Goal: Task Accomplishment & Management: Manage account settings

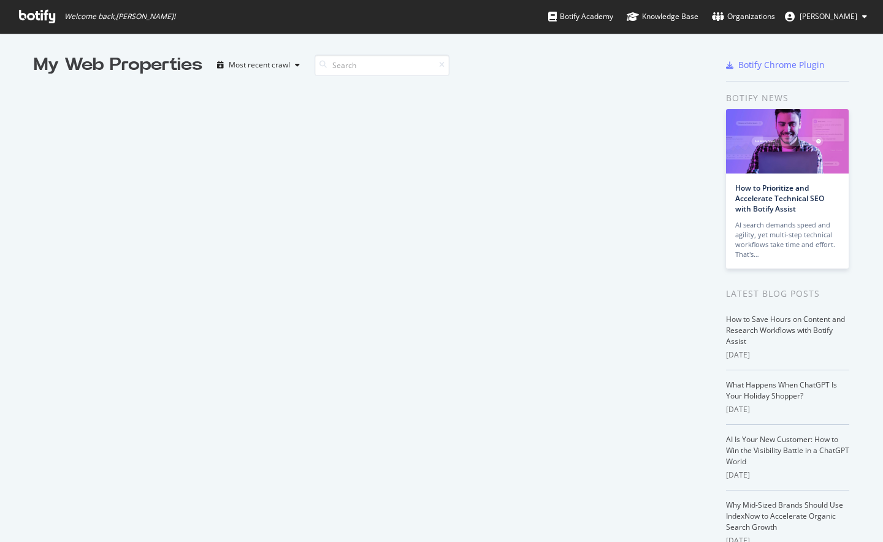
scroll to position [1646, 0]
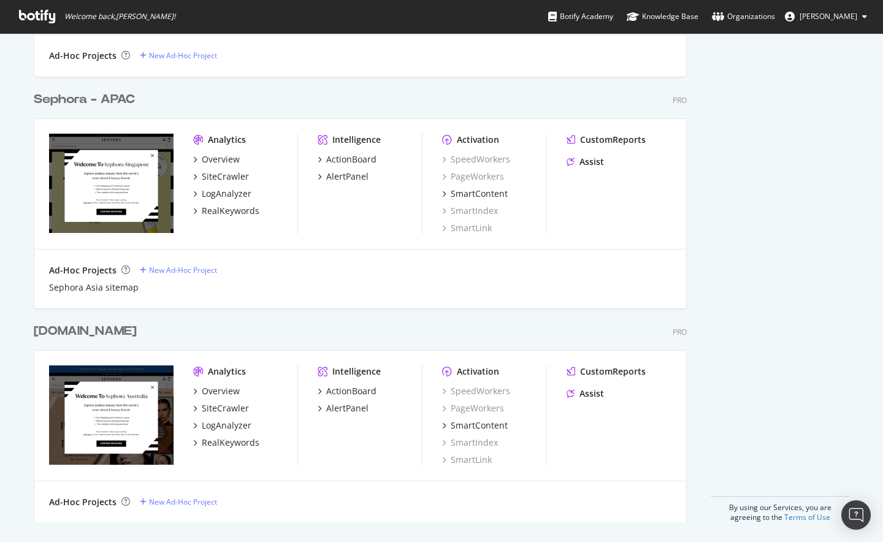
click at [120, 336] on div "[DOMAIN_NAME]" at bounding box center [85, 332] width 103 height 18
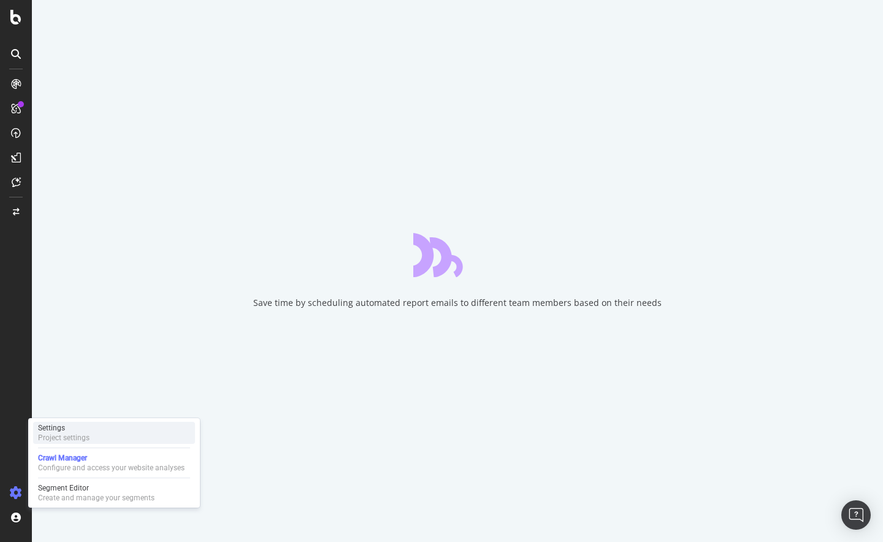
click at [105, 441] on div "Settings Project settings" at bounding box center [114, 433] width 162 height 22
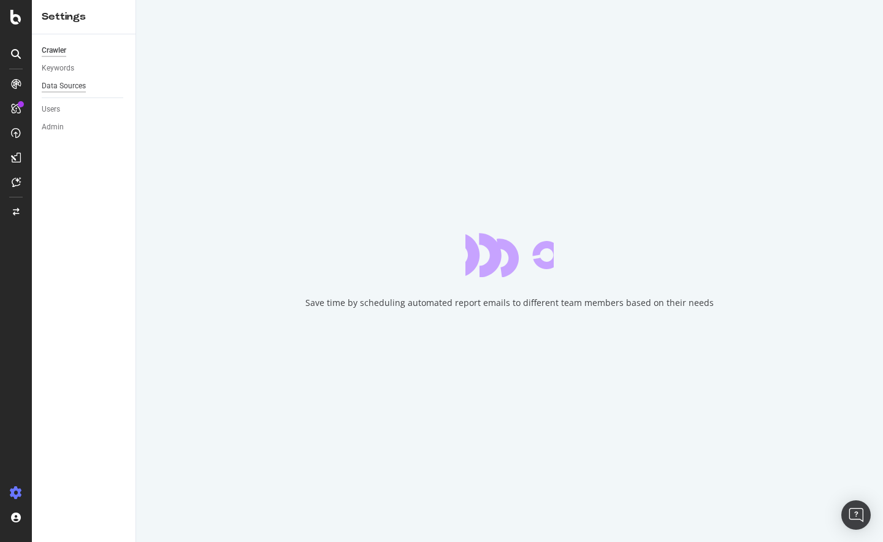
click at [61, 79] on div "Data Sources" at bounding box center [89, 86] width 94 height 18
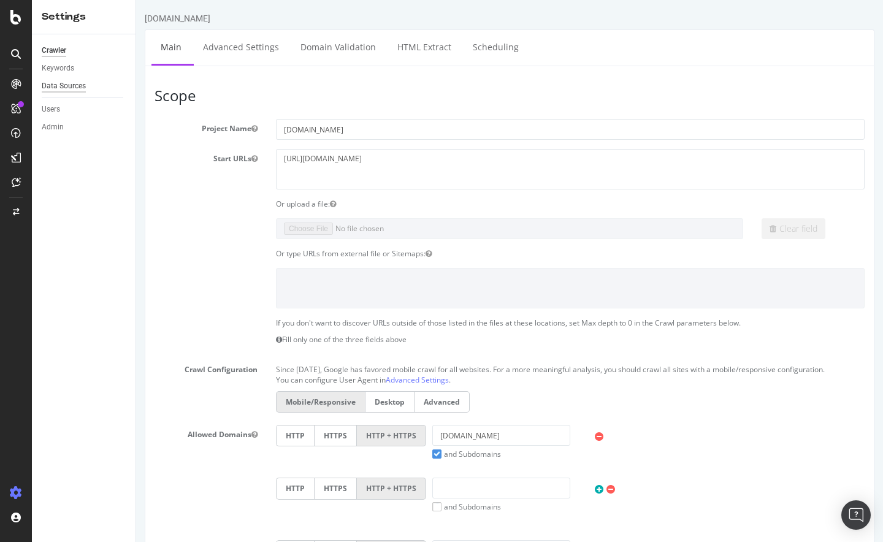
click at [76, 89] on div "Data Sources" at bounding box center [64, 86] width 44 height 13
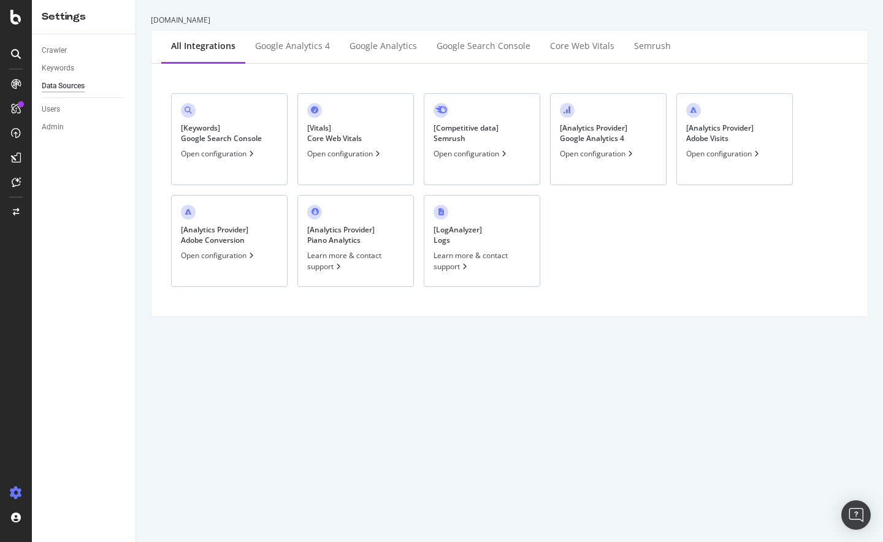
click at [571, 155] on div "Open configuration" at bounding box center [597, 153] width 75 height 10
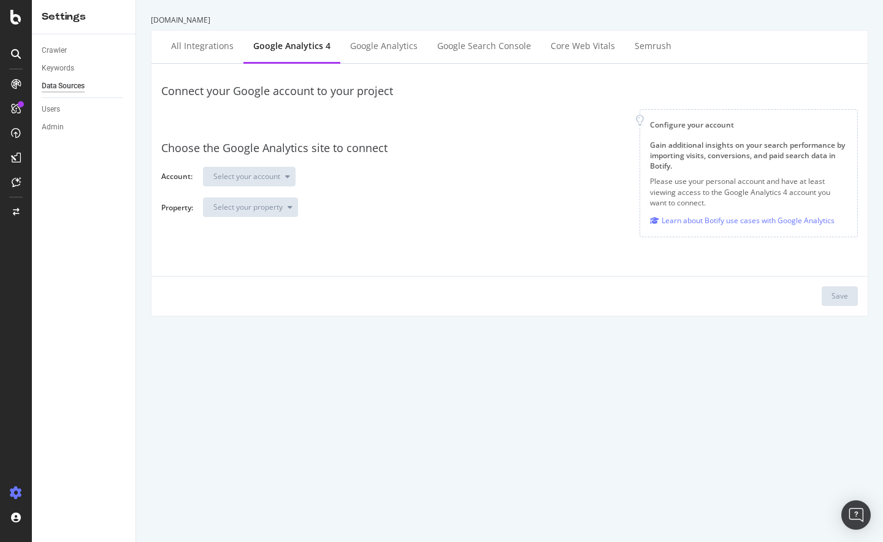
click at [359, 125] on div at bounding box center [400, 119] width 459 height 21
click at [484, 376] on div "sephora.com.au All integrations Google Analytics 4 Google Analytics Google Sear…" at bounding box center [509, 271] width 747 height 542
click at [218, 119] on div at bounding box center [400, 121] width 459 height 21
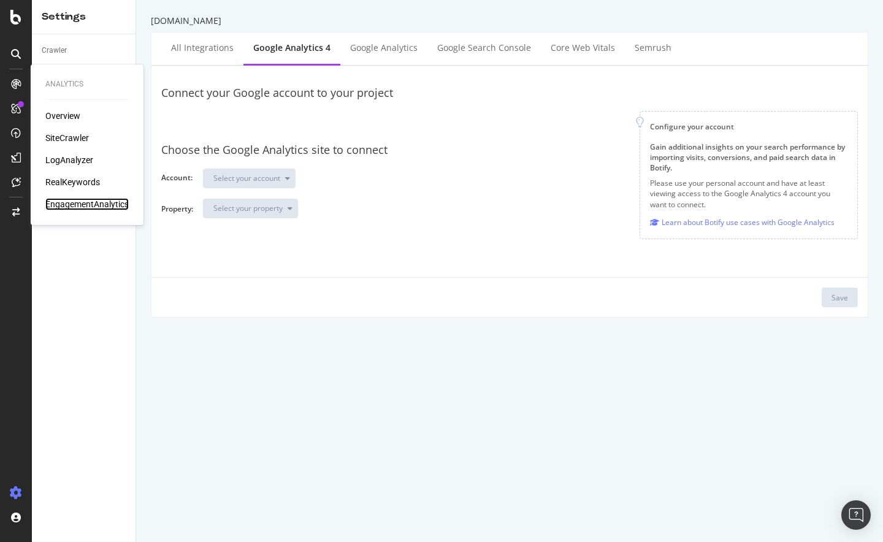
click at [66, 201] on div "EngagementAnalytics" at bounding box center [86, 204] width 83 height 12
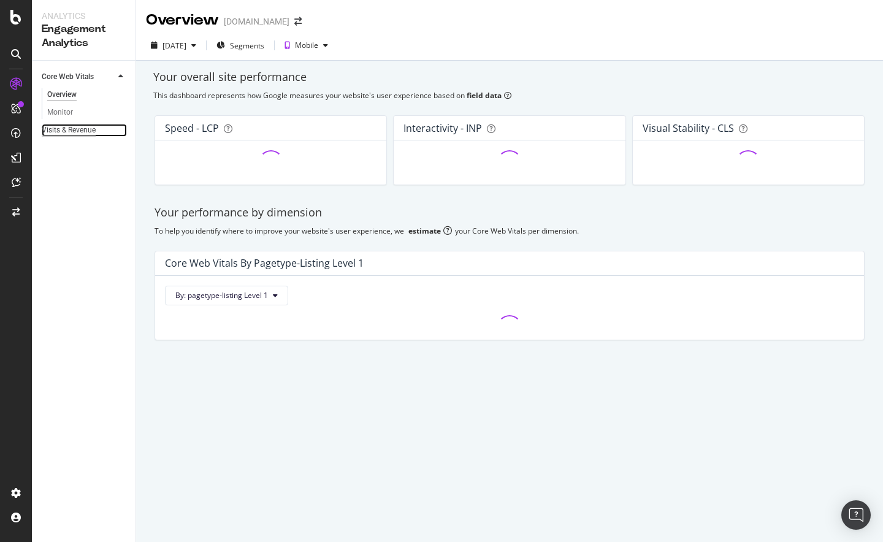
click at [88, 126] on div "Visits & Revenue" at bounding box center [69, 130] width 54 height 13
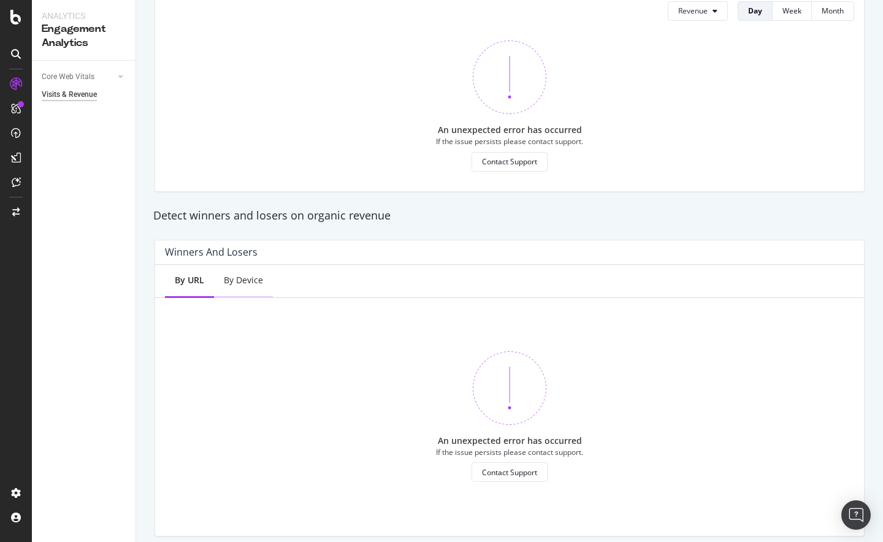
scroll to position [613, 0]
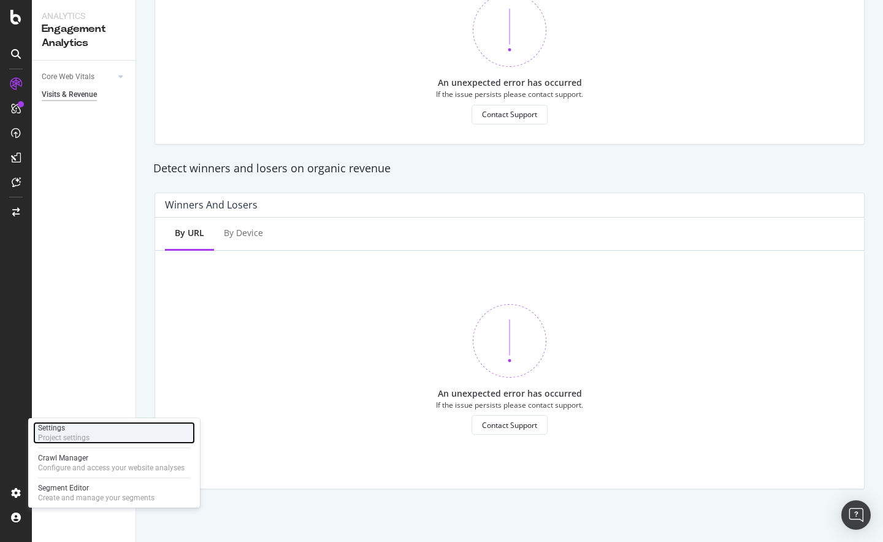
click at [88, 434] on div "Project settings" at bounding box center [64, 438] width 52 height 10
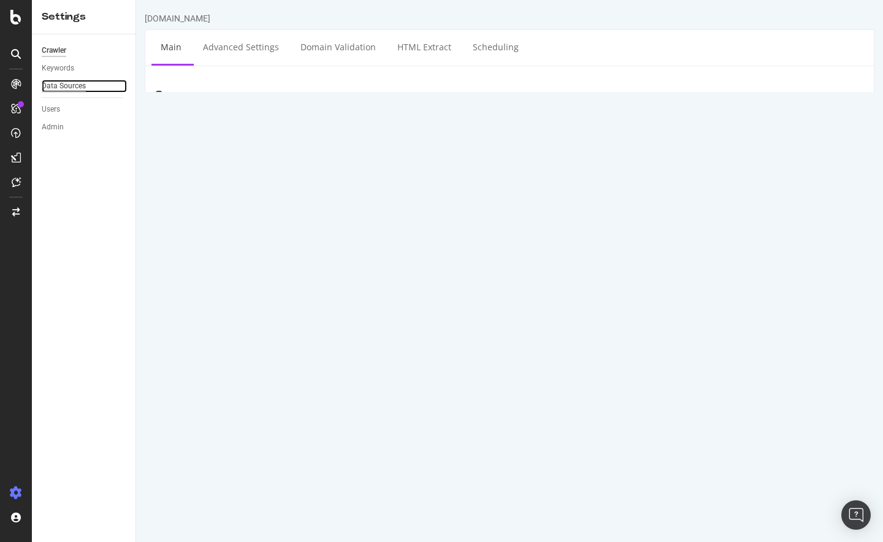
click at [80, 85] on div "Data Sources" at bounding box center [64, 86] width 44 height 13
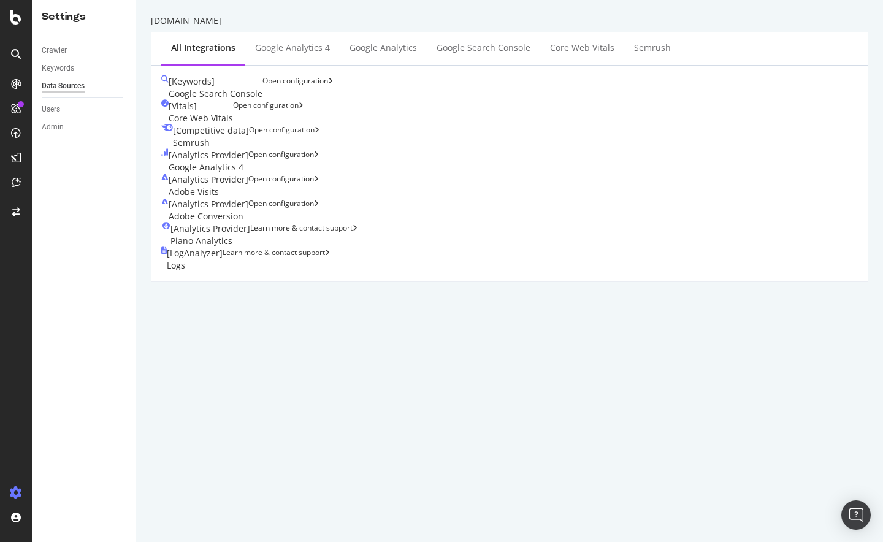
click at [319, 153] on div "Open configuration" at bounding box center [283, 161] width 71 height 25
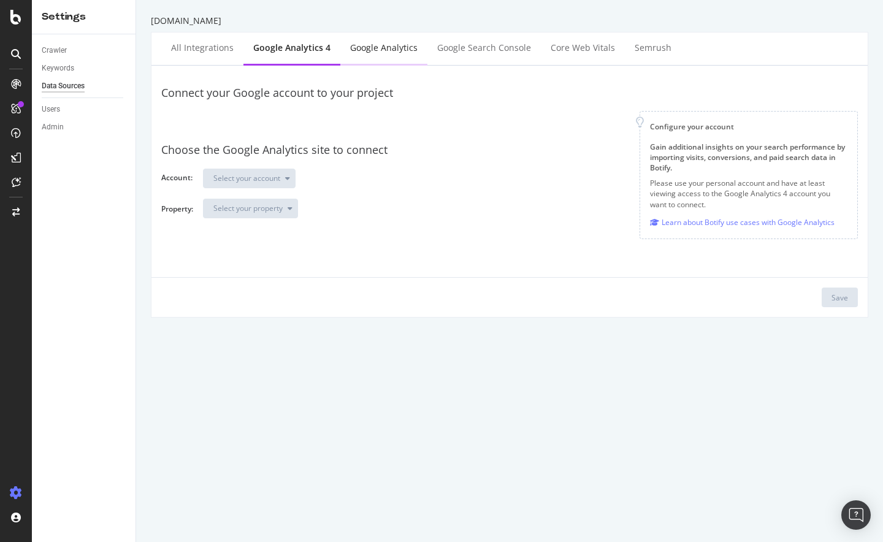
click at [367, 53] on div "Google Analytics" at bounding box center [383, 48] width 67 height 12
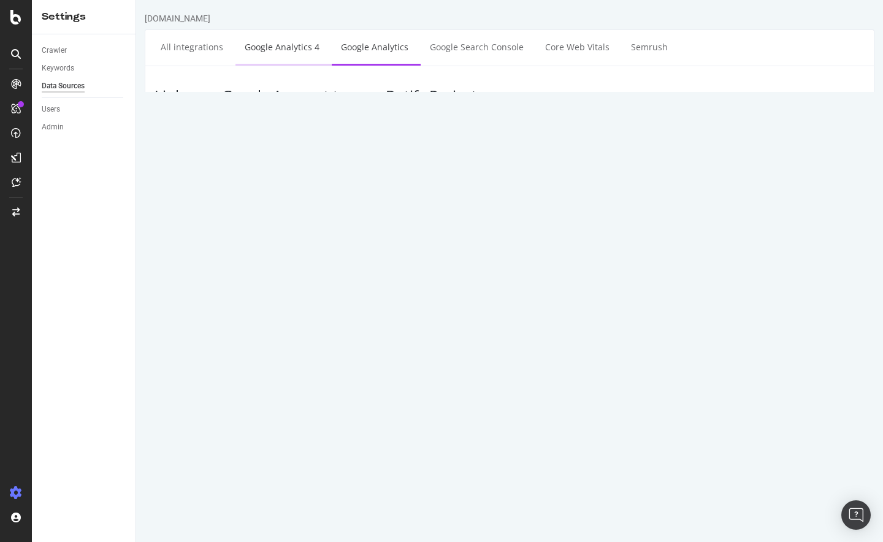
click at [296, 50] on link "Google Analytics 4" at bounding box center [281, 47] width 93 height 34
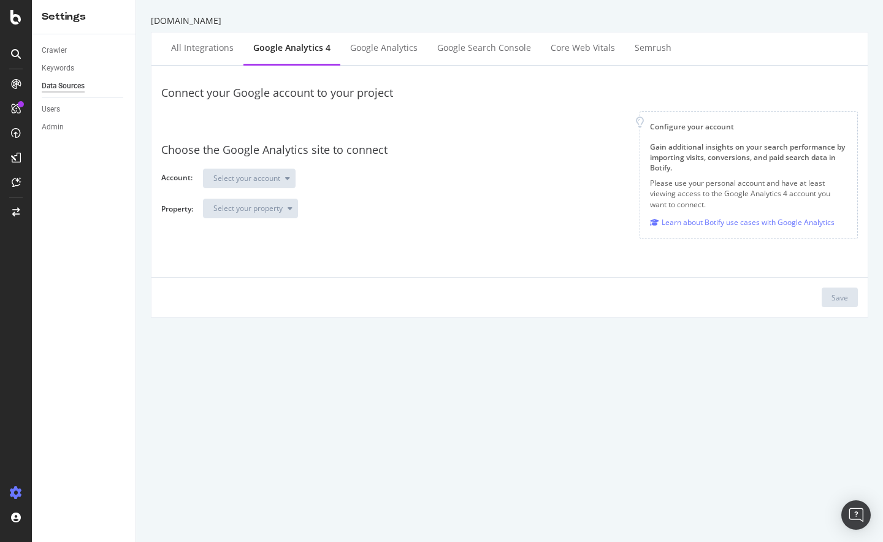
click at [326, 151] on div "Choose the Google Analytics site to connect" at bounding box center [509, 150] width 697 height 16
click at [364, 154] on div "Choose the Google Analytics site to connect" at bounding box center [509, 150] width 697 height 16
click at [362, 48] on div "Google Analytics" at bounding box center [383, 48] width 67 height 12
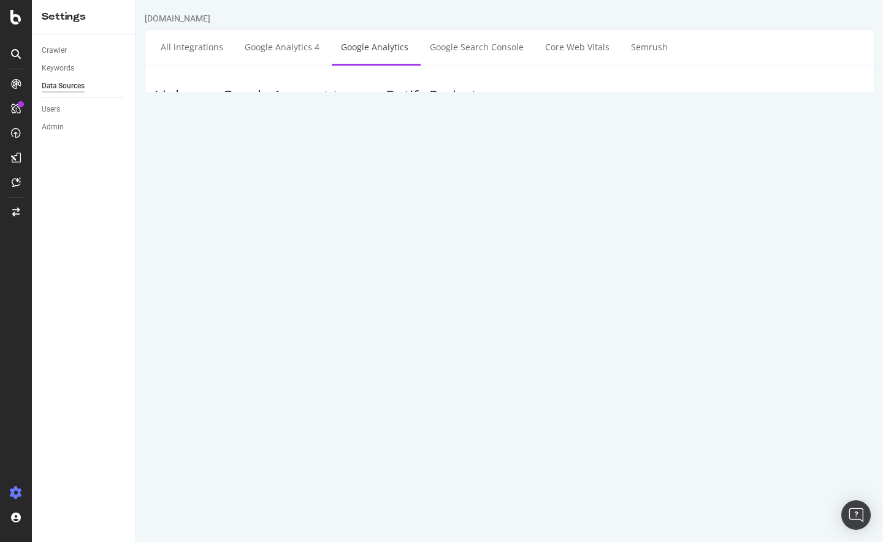
click at [622, 158] on div "Error with this account Click here to resync your account with botify" at bounding box center [674, 165] width 364 height 30
click at [625, 159] on link "Click here to resync your account" at bounding box center [644, 164] width 120 height 10
click at [384, 158] on input "Disconnect" at bounding box center [413, 160] width 59 height 21
click at [551, 124] on p "Add a new Account" at bounding box center [510, 129] width 710 height 21
click at [326, 75] on div "Link your Google Account to your Botify Project Add a new Account Google Analyt…" at bounding box center [510, 236] width 730 height 340
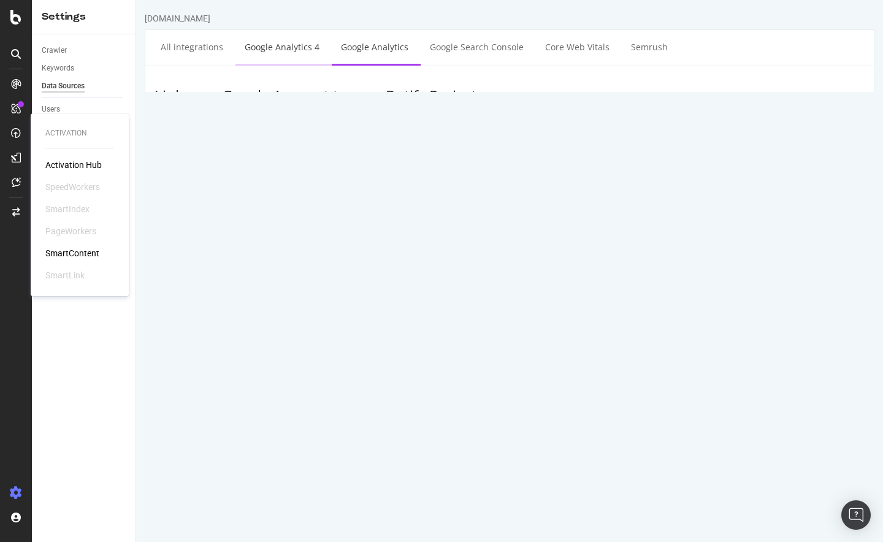
click at [309, 52] on link "Google Analytics 4" at bounding box center [281, 47] width 93 height 34
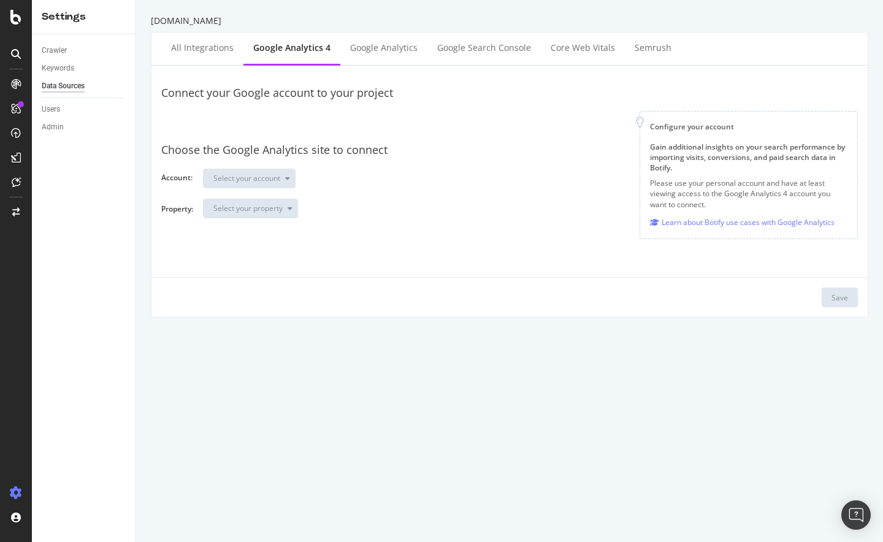
click at [346, 117] on div at bounding box center [400, 121] width 459 height 21
drag, startPoint x: 318, startPoint y: 117, endPoint x: 301, endPoint y: 117, distance: 16.6
click at [307, 117] on div at bounding box center [400, 121] width 459 height 21
click at [281, 118] on div at bounding box center [400, 121] width 459 height 21
click at [269, 117] on div at bounding box center [400, 121] width 459 height 21
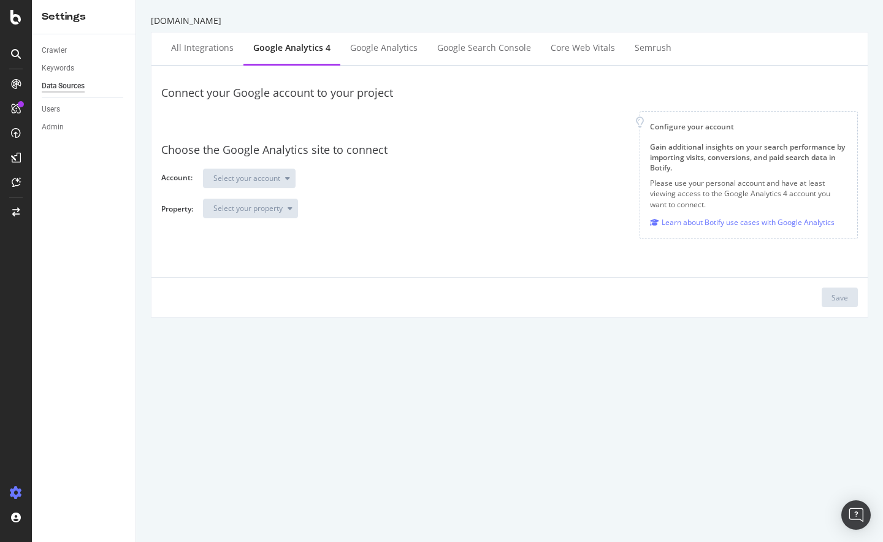
click at [277, 333] on div "[DOMAIN_NAME] All integrations Google Analytics 4 Google Analytics Google Searc…" at bounding box center [509, 271] width 747 height 542
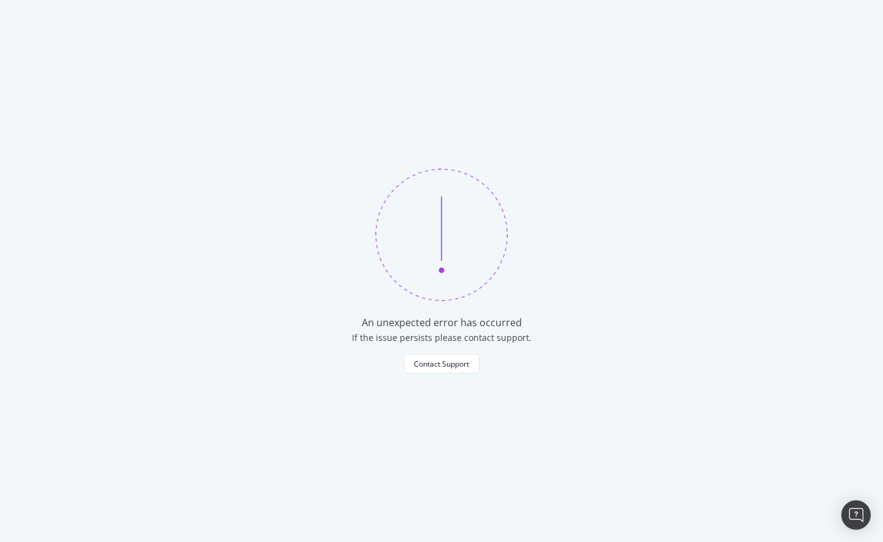
click at [273, 208] on div "An unexpected error has occurred If the issue persists please contact support. …" at bounding box center [441, 271] width 883 height 542
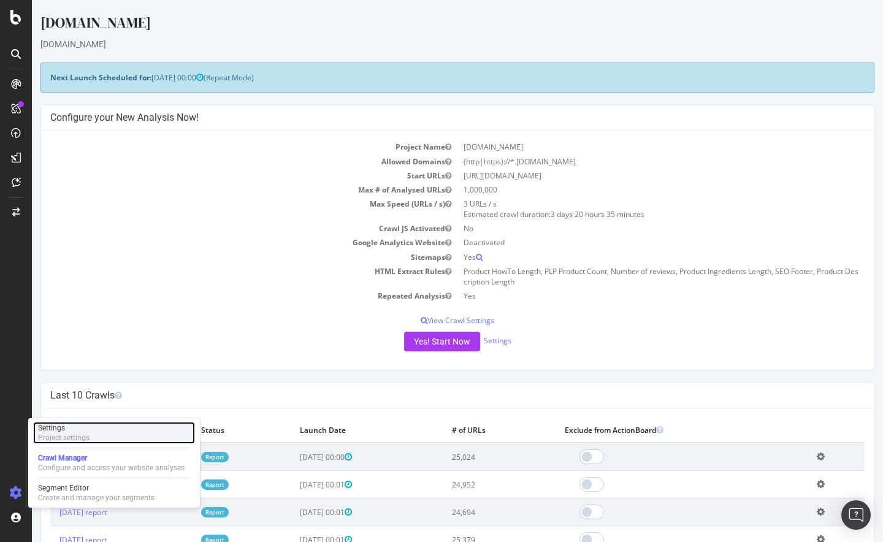
click at [38, 440] on div "Project settings" at bounding box center [64, 438] width 52 height 10
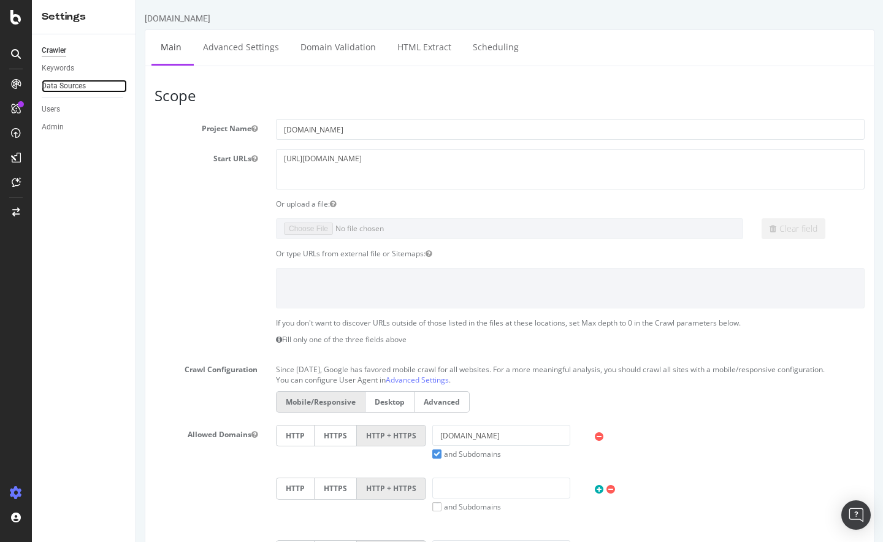
click at [94, 91] on link "Data Sources" at bounding box center [84, 86] width 85 height 13
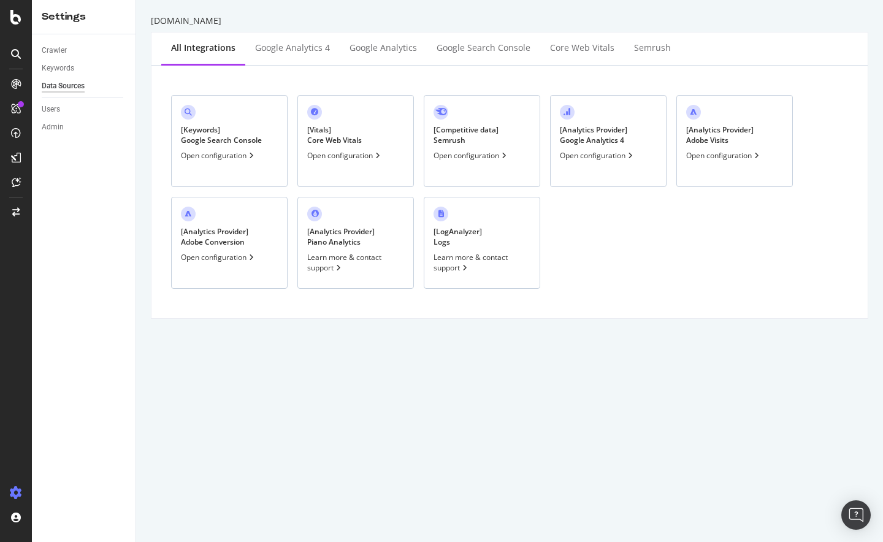
click at [612, 155] on div "Open configuration" at bounding box center [597, 155] width 75 height 10
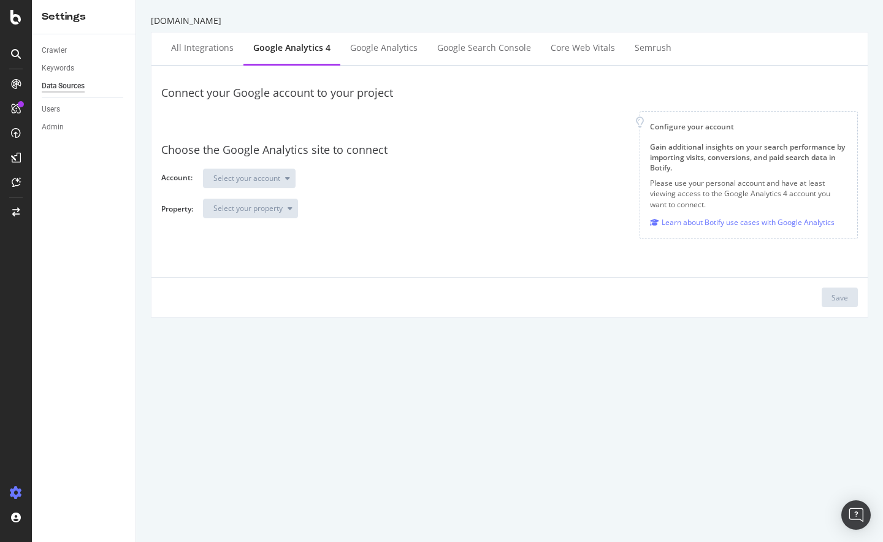
click at [291, 137] on div "Choose the Google Analytics site to connect Account: Select your account Proper…" at bounding box center [509, 180] width 697 height 96
click at [391, 49] on div "Google Analytics" at bounding box center [383, 48] width 67 height 12
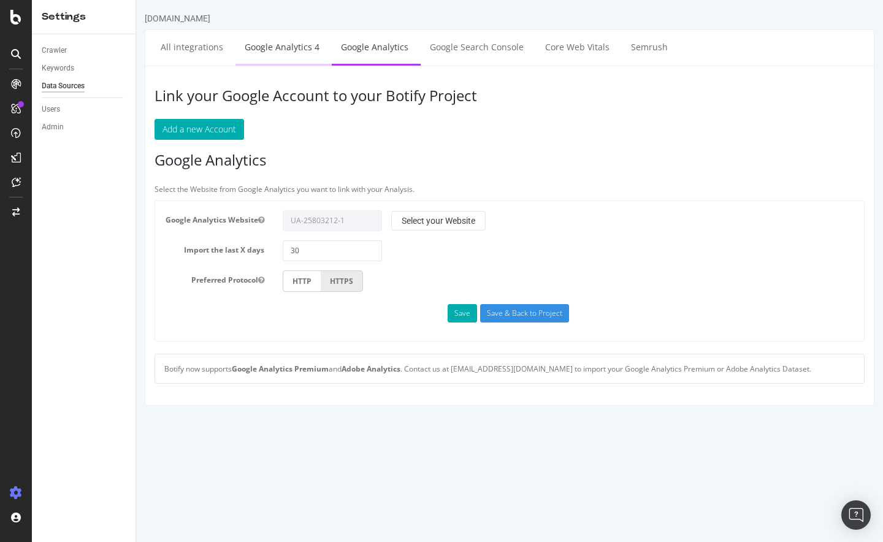
click at [289, 39] on link "Google Analytics 4" at bounding box center [281, 47] width 93 height 34
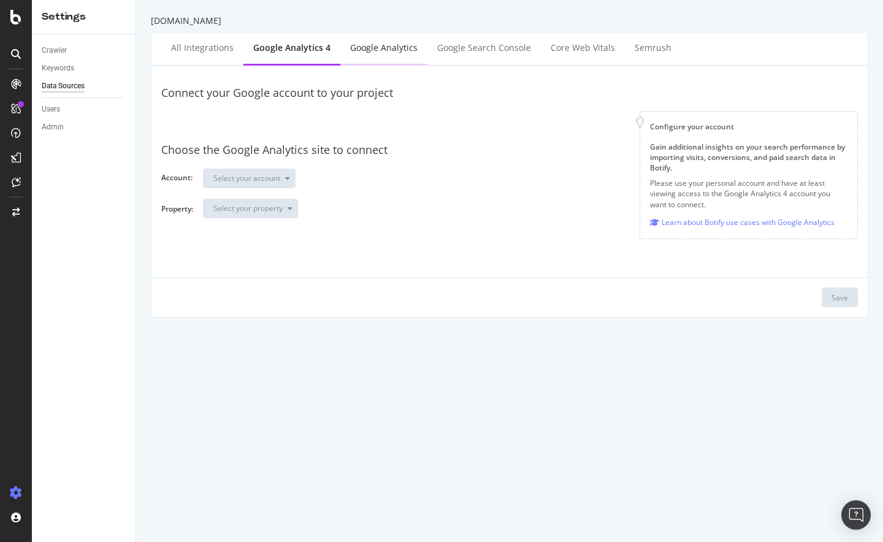
click at [365, 48] on div "Google Analytics" at bounding box center [383, 48] width 67 height 12
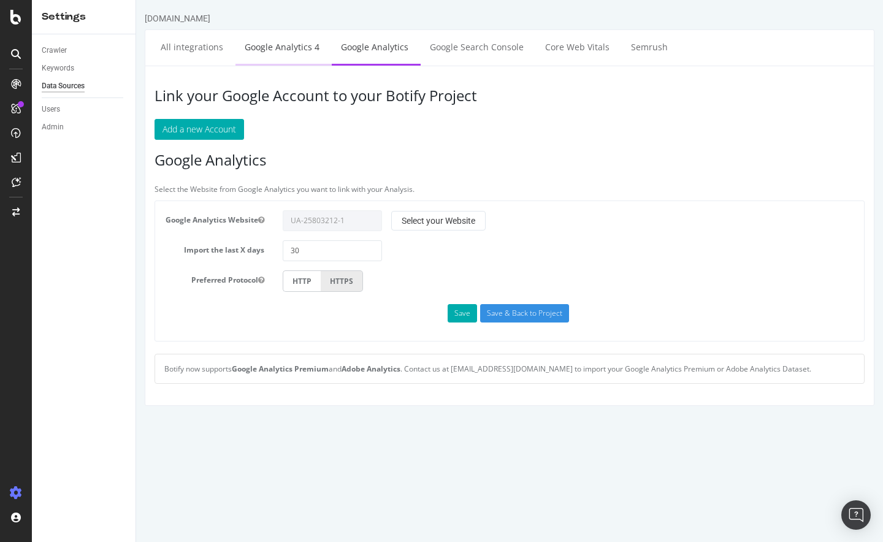
click at [288, 39] on link "Google Analytics 4" at bounding box center [281, 47] width 93 height 34
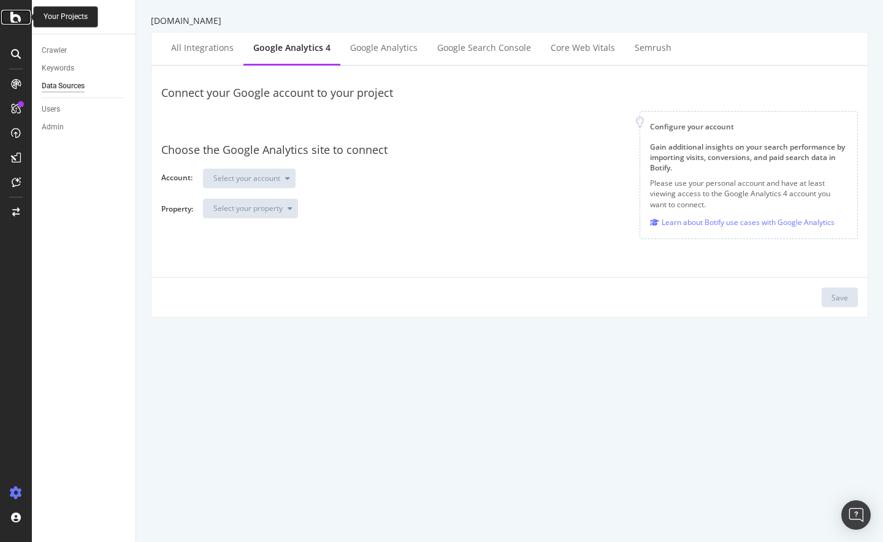
click at [9, 18] on div at bounding box center [15, 17] width 29 height 15
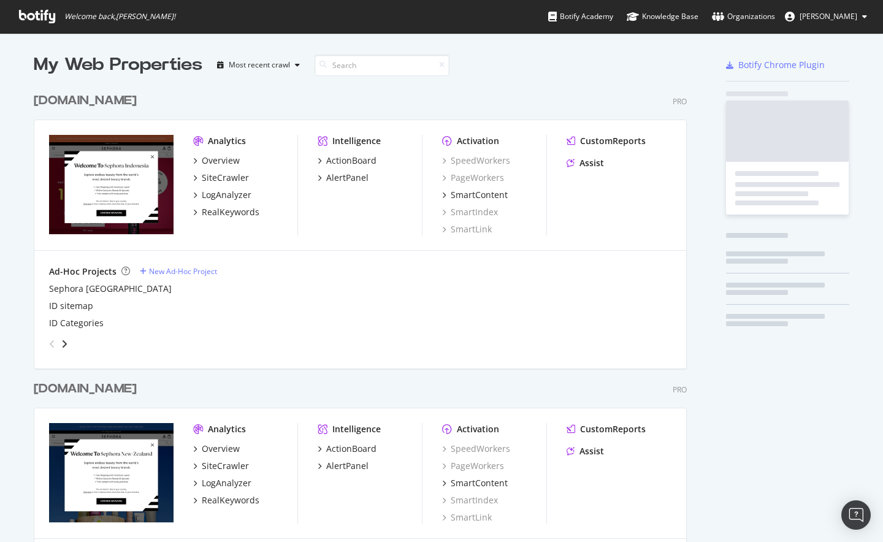
scroll to position [2082, 654]
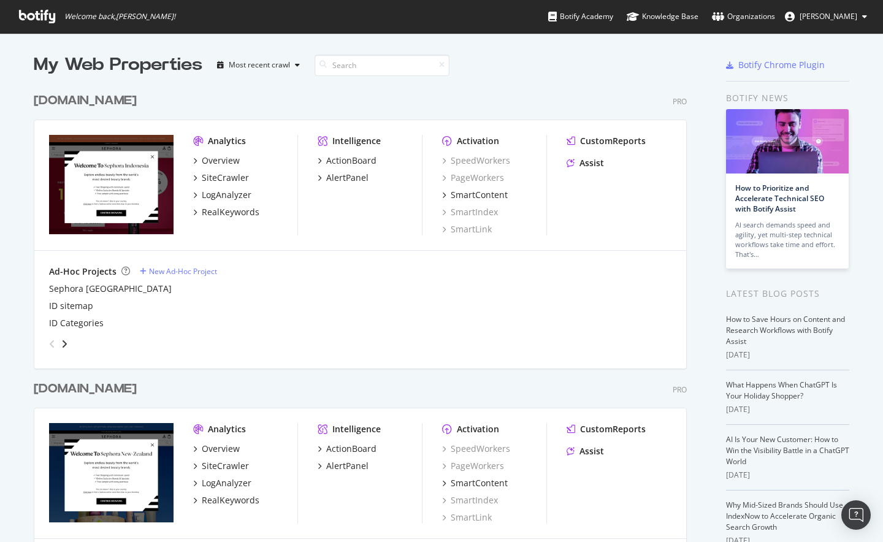
click at [103, 99] on div "sephora.co.id" at bounding box center [85, 101] width 103 height 18
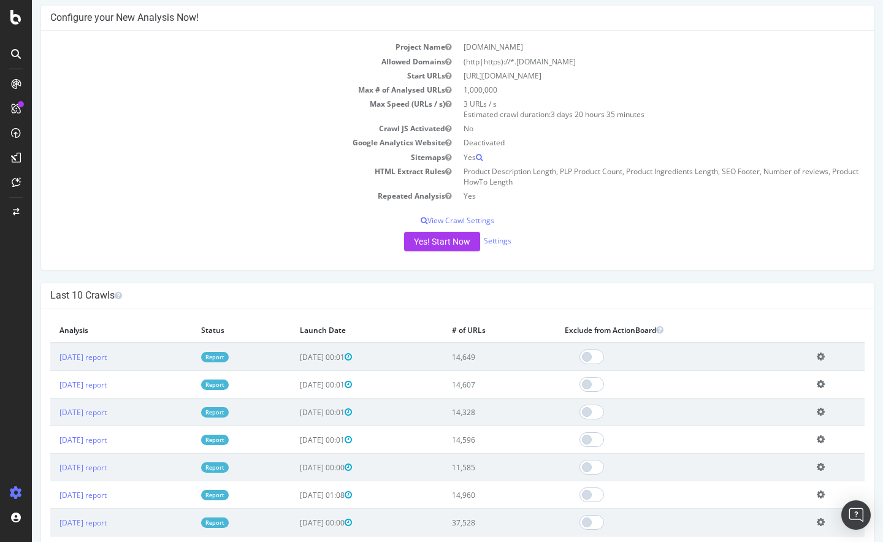
scroll to position [156, 0]
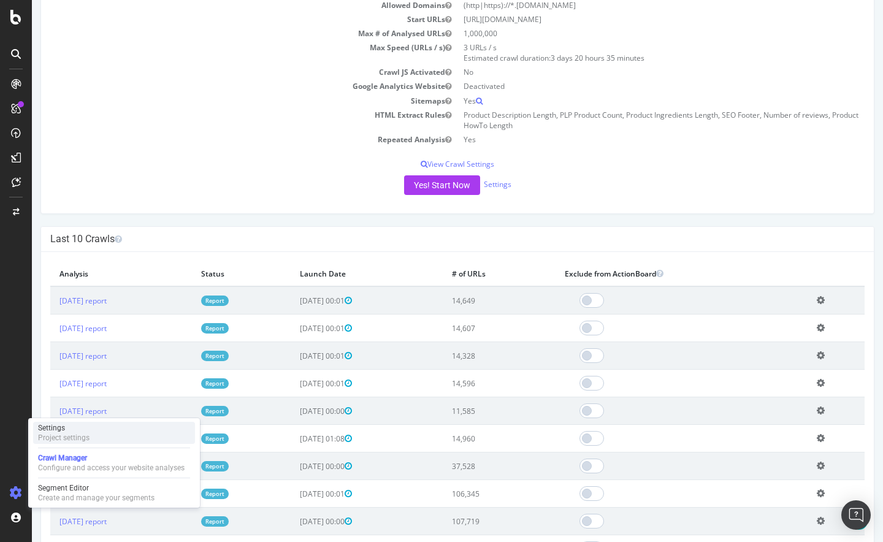
click at [70, 430] on div "Settings" at bounding box center [64, 428] width 52 height 10
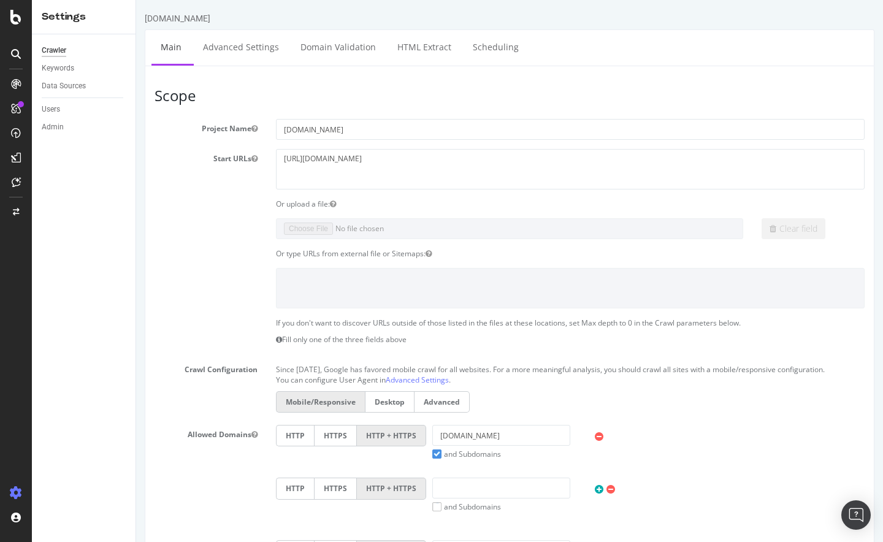
click at [36, 83] on div "Crawler Keywords Data Sources Users Admin" at bounding box center [84, 288] width 104 height 508
click at [75, 85] on div "Data Sources" at bounding box center [64, 86] width 44 height 13
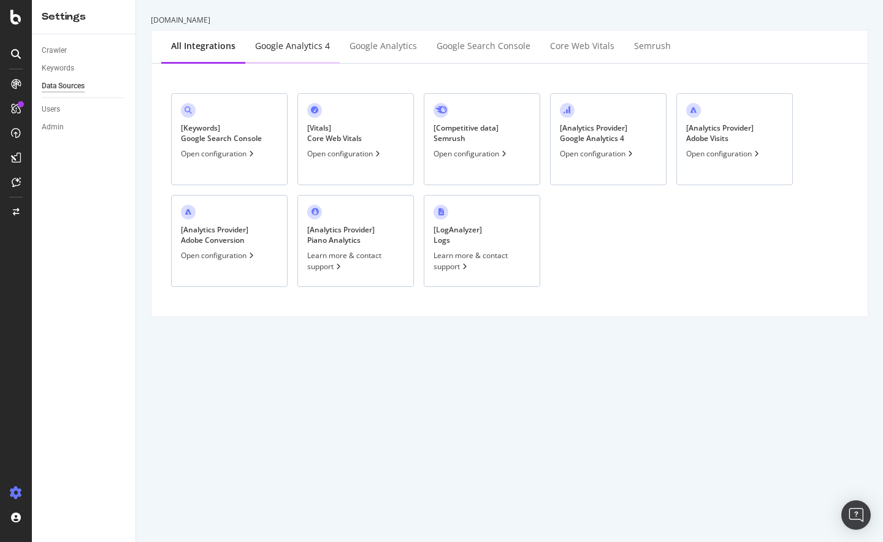
click at [277, 45] on div "Google Analytics 4" at bounding box center [292, 46] width 75 height 12
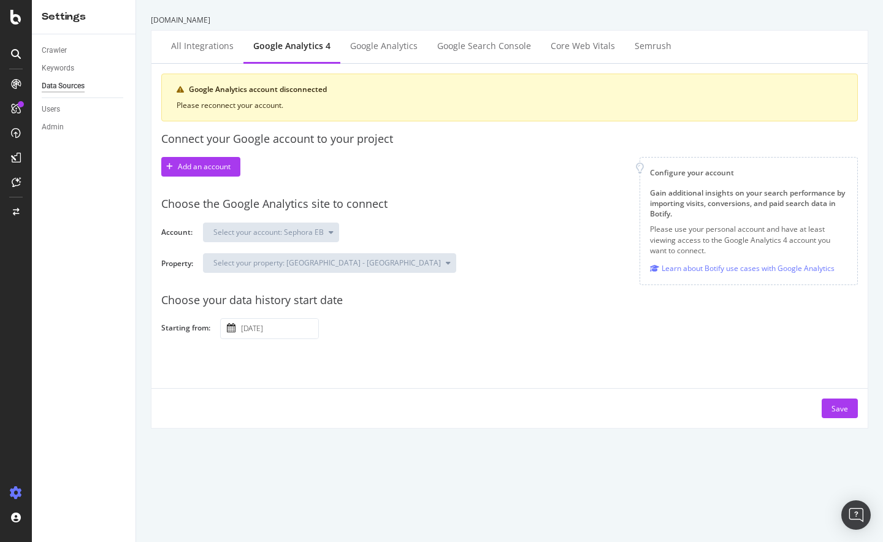
click at [273, 90] on div "Google Analytics account disconnected" at bounding box center [516, 89] width 654 height 11
click at [9, 25] on div at bounding box center [16, 271] width 32 height 542
click at [13, 21] on icon at bounding box center [15, 17] width 11 height 15
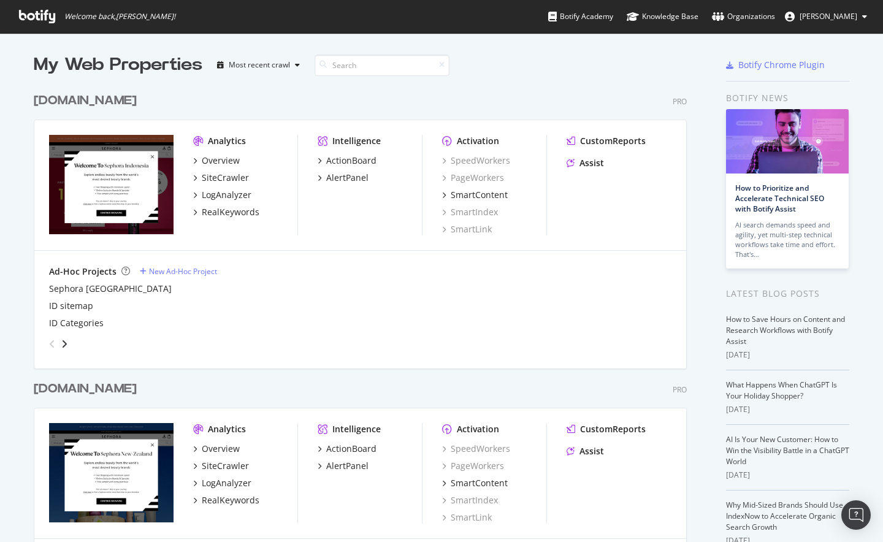
scroll to position [533, 865]
click at [330, 300] on div "ID sitemap" at bounding box center [360, 306] width 622 height 12
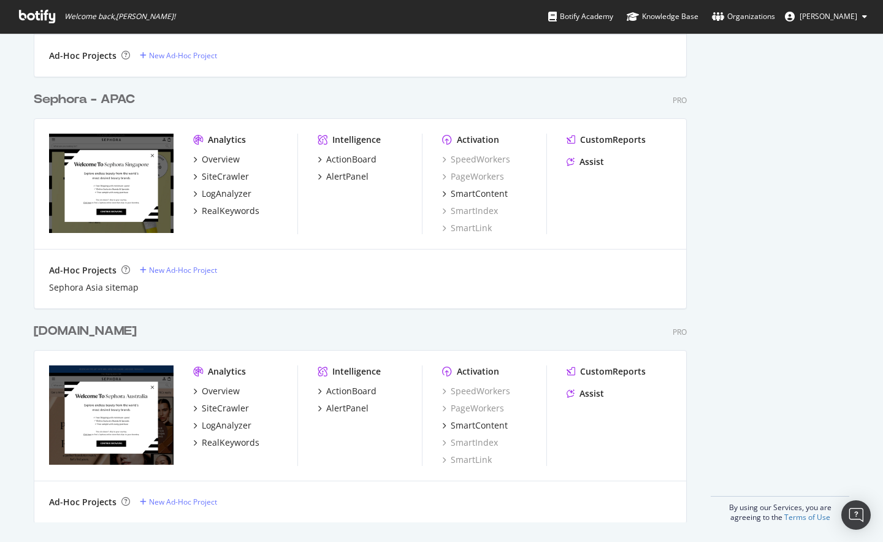
click at [122, 336] on div "[DOMAIN_NAME]" at bounding box center [85, 332] width 103 height 18
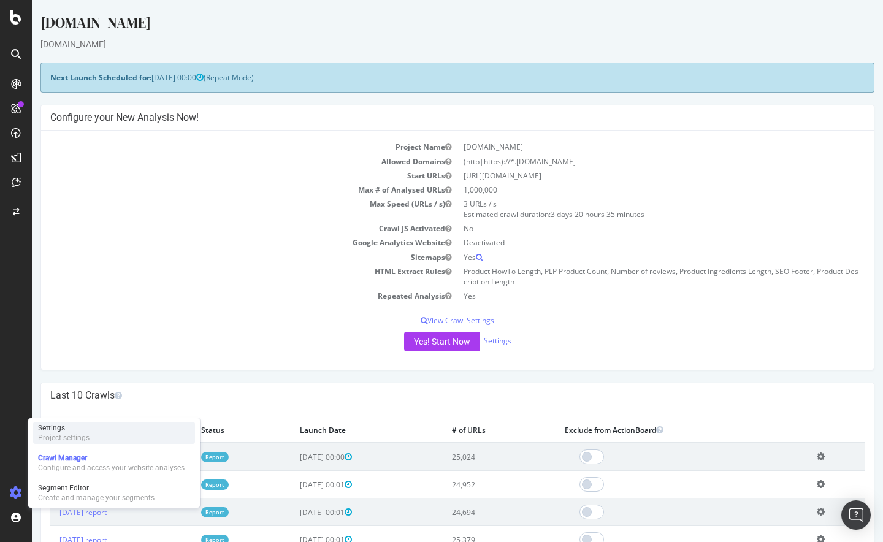
click at [122, 440] on div "Settings Project settings" at bounding box center [114, 433] width 162 height 22
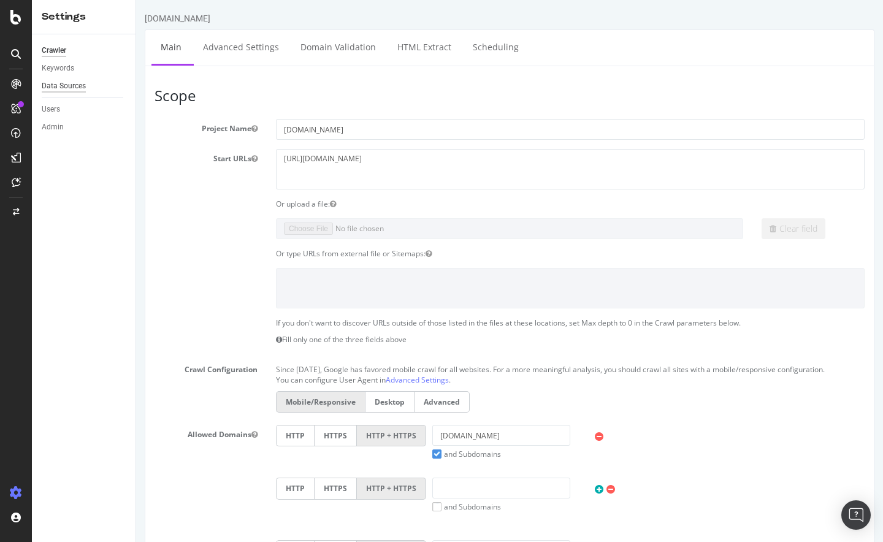
click at [85, 88] on div "Data Sources" at bounding box center [64, 86] width 44 height 13
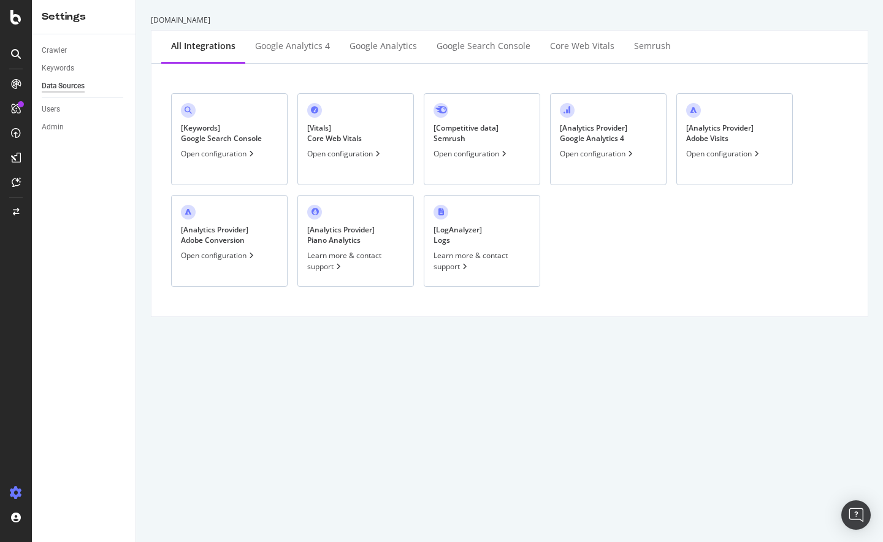
click at [603, 161] on div "[ Analytics Provider ] Google Analytics 4 Open configuration" at bounding box center [608, 139] width 117 height 92
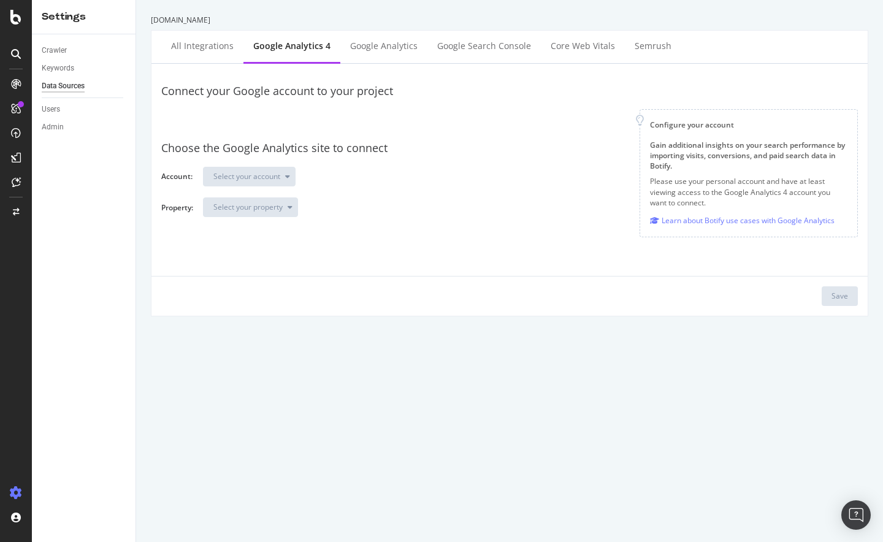
click at [327, 115] on div at bounding box center [400, 119] width 459 height 21
click at [328, 105] on div "Connect your Google account to your project Configure your account Gain additio…" at bounding box center [509, 102] width 697 height 57
click at [431, 252] on div "Connect your Google account to your project Configure your account Gain additio…" at bounding box center [509, 191] width 697 height 232
drag, startPoint x: 405, startPoint y: 150, endPoint x: 366, endPoint y: 148, distance: 39.3
click at [405, 150] on div "Choose the Google Analytics site to connect" at bounding box center [509, 150] width 697 height 16
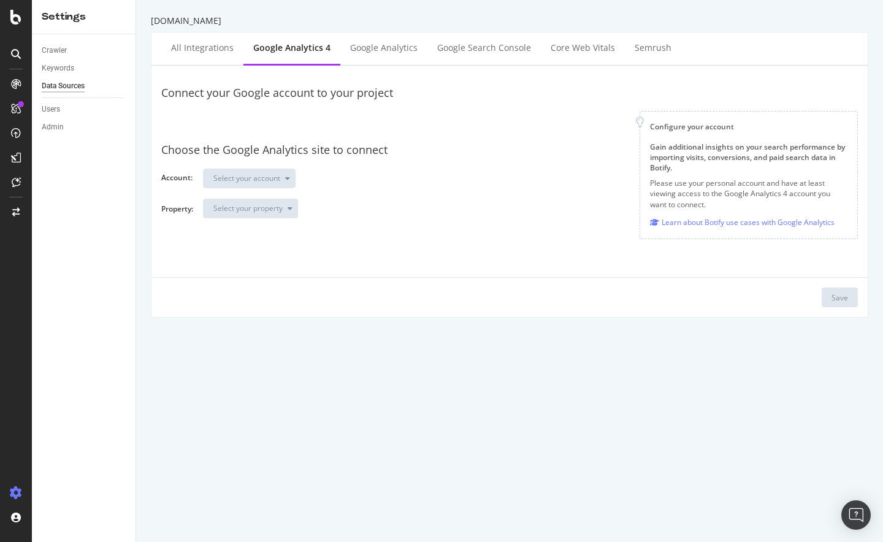
click at [289, 126] on div at bounding box center [400, 121] width 459 height 21
click at [211, 56] on div "All integrations" at bounding box center [202, 49] width 82 height 34
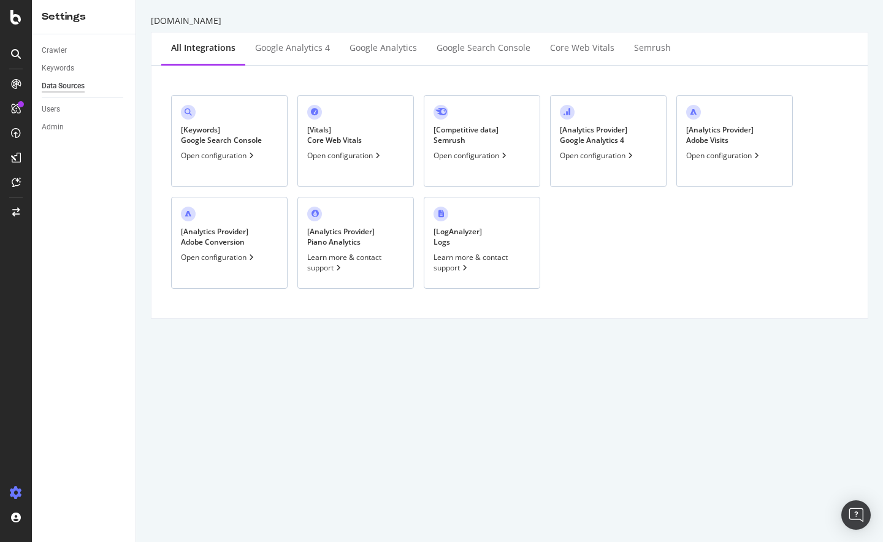
click at [484, 153] on div "Open configuration" at bounding box center [471, 155] width 75 height 10
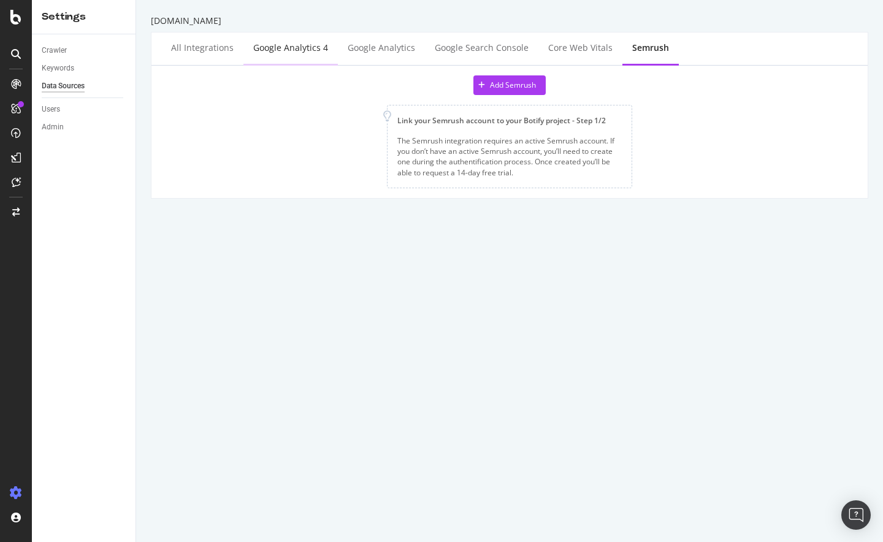
click at [268, 49] on div "Google Analytics 4" at bounding box center [290, 48] width 75 height 12
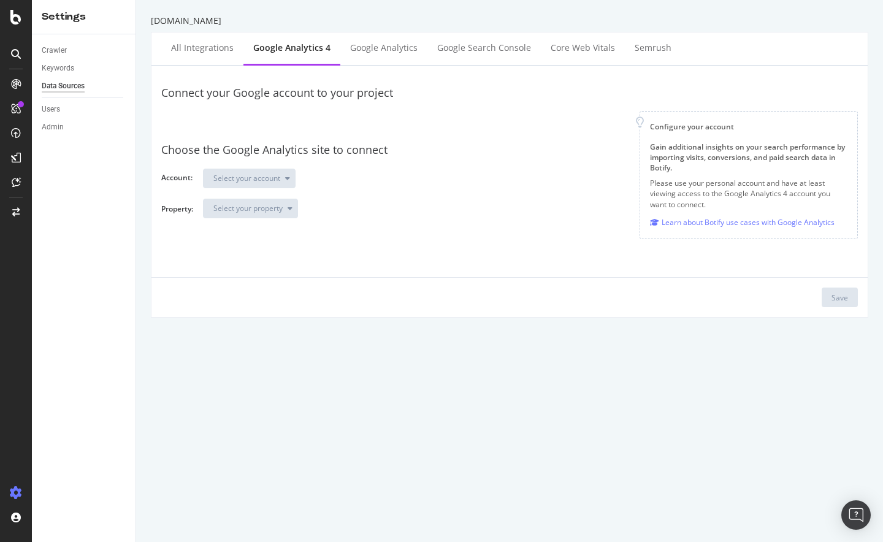
click at [272, 189] on div "Choose the Google Analytics site to connect Account: Select your account Proper…" at bounding box center [509, 180] width 697 height 96
click at [213, 50] on div "All integrations" at bounding box center [202, 48] width 63 height 12
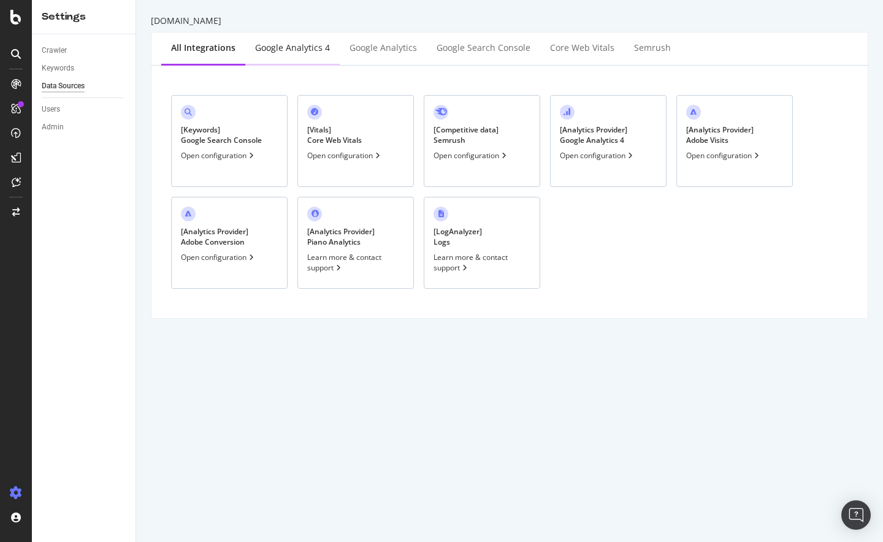
click at [283, 52] on div "Google Analytics 4" at bounding box center [292, 48] width 75 height 12
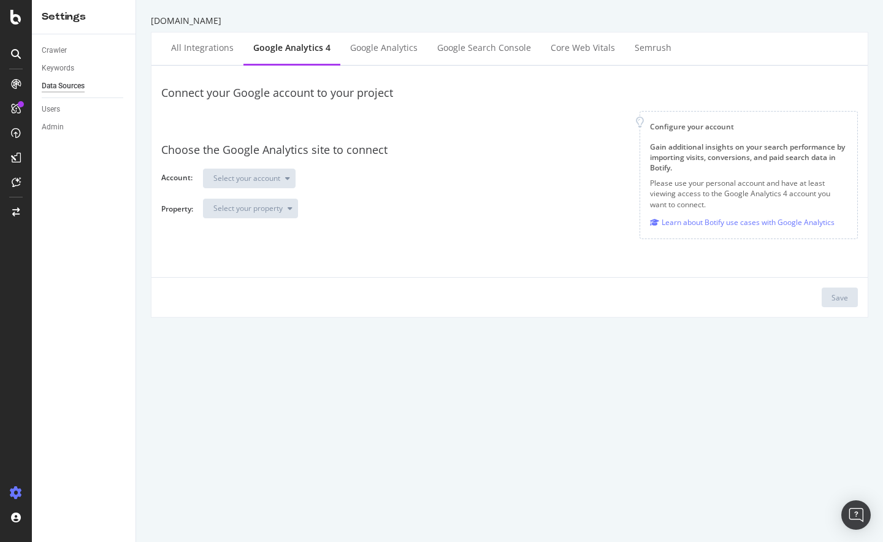
click at [579, 215] on div "Select your property" at bounding box center [525, 213] width 645 height 29
click at [380, 46] on div "Google Analytics" at bounding box center [383, 48] width 67 height 12
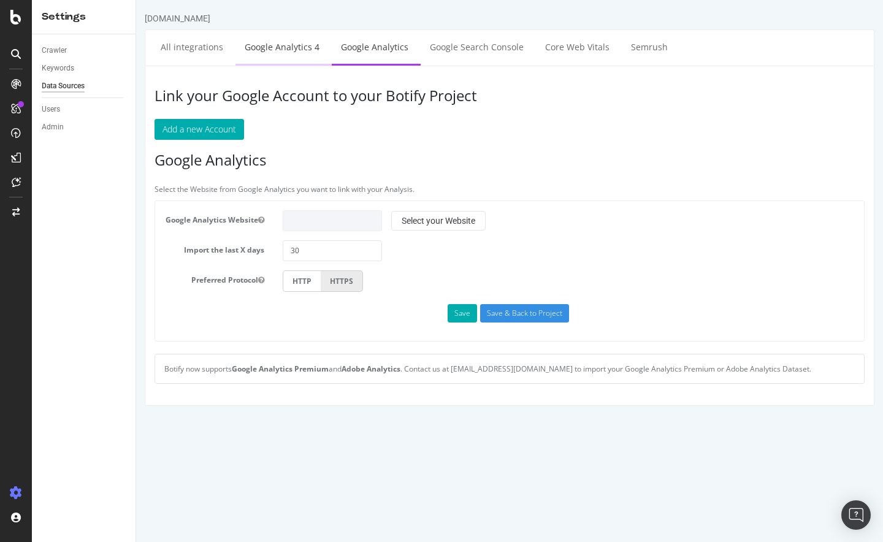
click at [290, 58] on link "Google Analytics 4" at bounding box center [281, 47] width 93 height 34
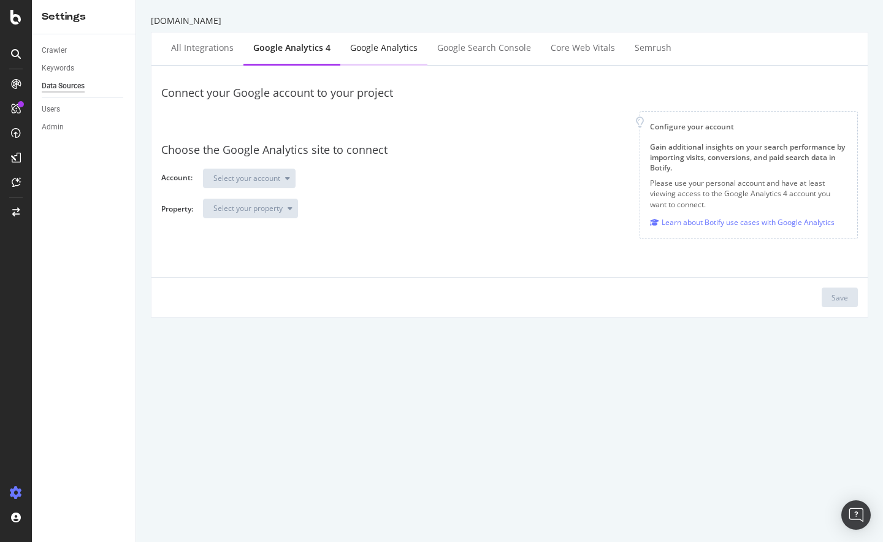
click at [369, 47] on div "Google Analytics" at bounding box center [383, 48] width 67 height 12
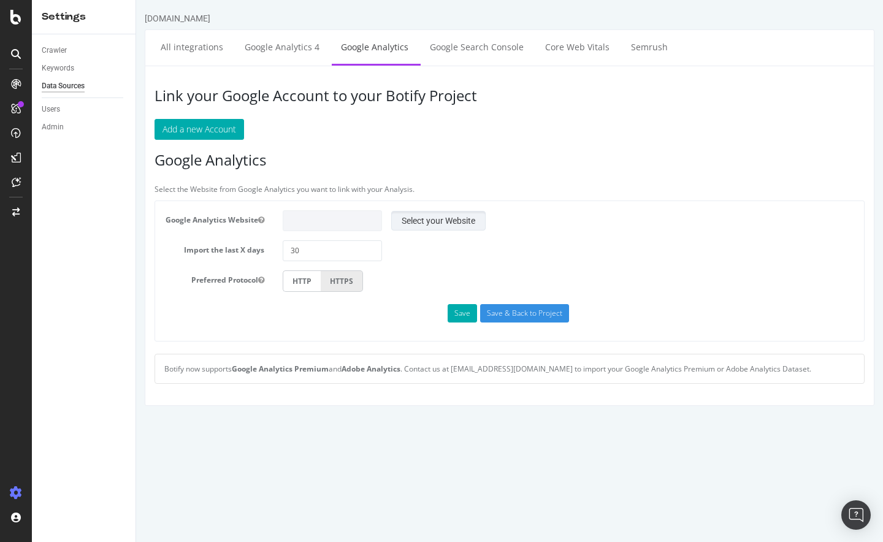
click at [415, 218] on button "Select your Website" at bounding box center [438, 221] width 94 height 20
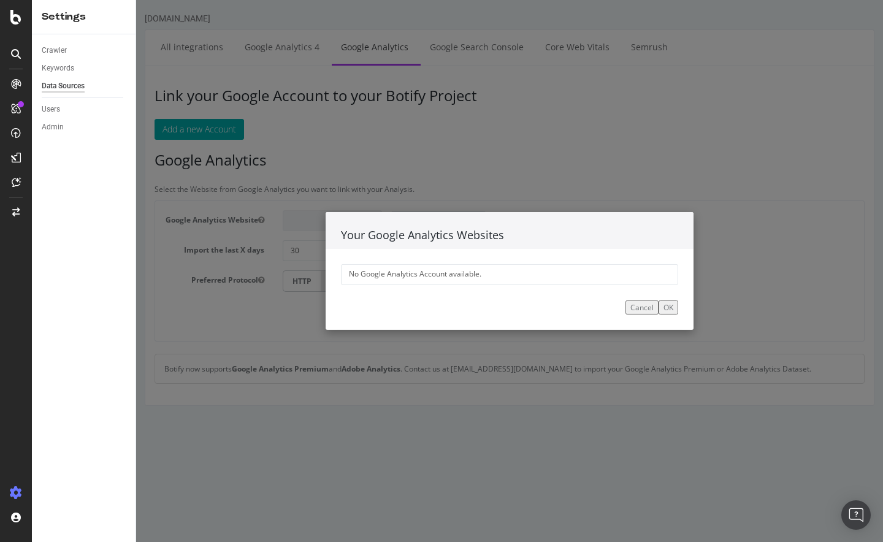
click at [643, 308] on button "Cancel" at bounding box center [641, 307] width 33 height 14
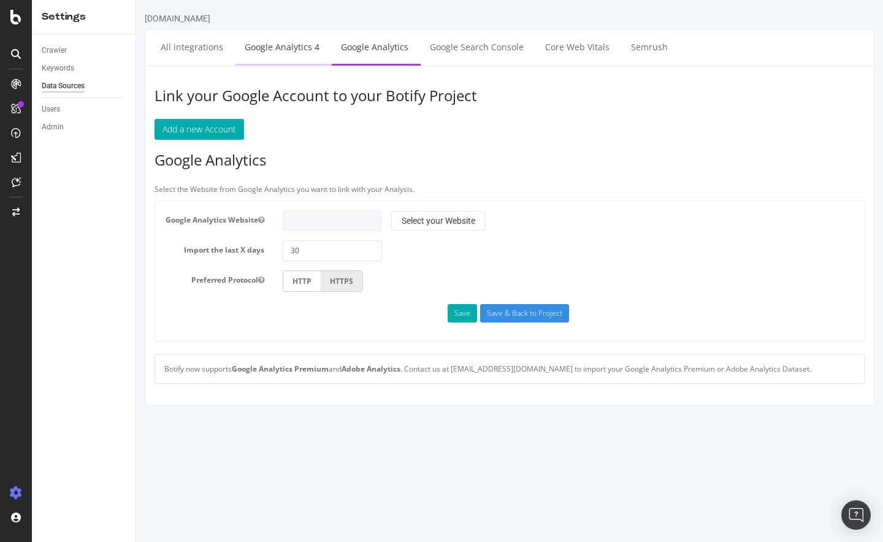
click at [302, 47] on link "Google Analytics 4" at bounding box center [281, 47] width 93 height 34
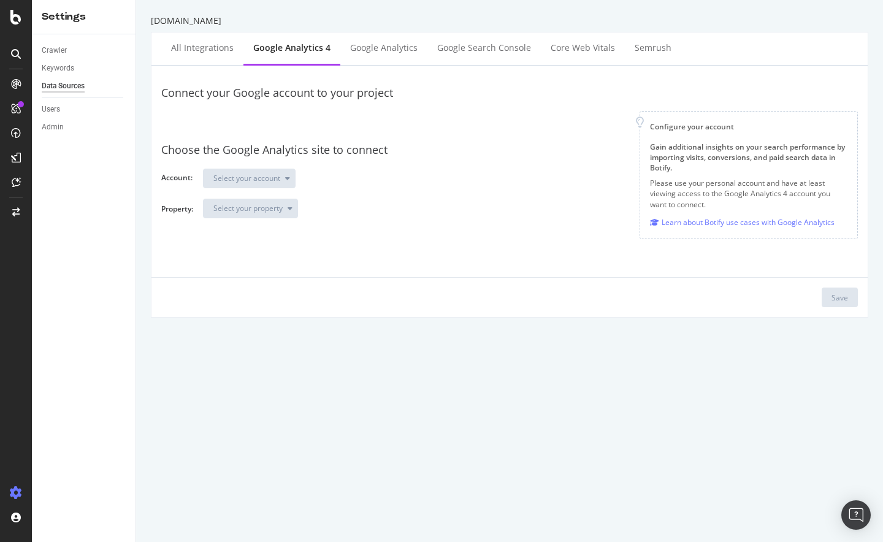
click at [282, 116] on div at bounding box center [400, 121] width 459 height 21
click at [361, 47] on div "Google Analytics" at bounding box center [383, 48] width 67 height 12
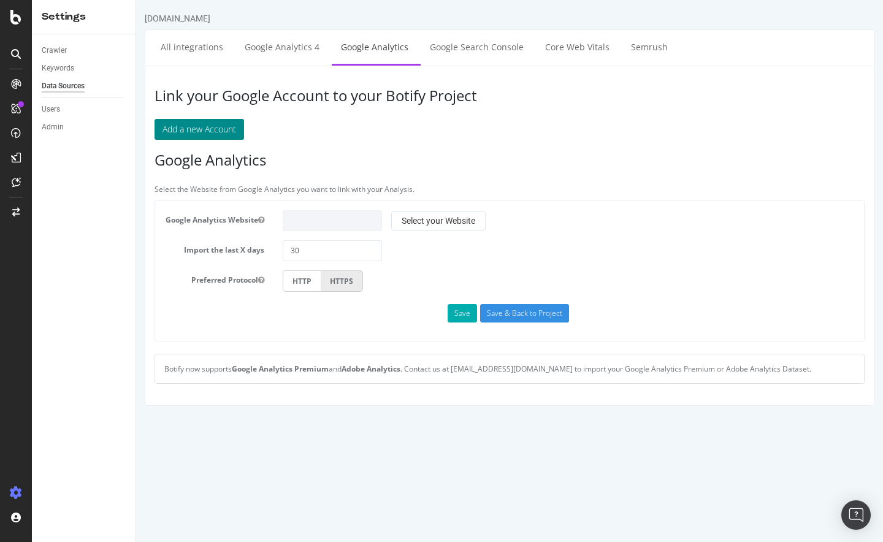
drag, startPoint x: 223, startPoint y: 143, endPoint x: 226, endPoint y: 133, distance: 10.3
click at [223, 142] on div "Link your Google Account to your Botify Project Add a new Account Google Analyt…" at bounding box center [510, 236] width 730 height 340
click at [227, 132] on button "Add a new Account" at bounding box center [200, 129] width 90 height 21
click at [297, 51] on link "Google Analytics 4" at bounding box center [281, 47] width 93 height 34
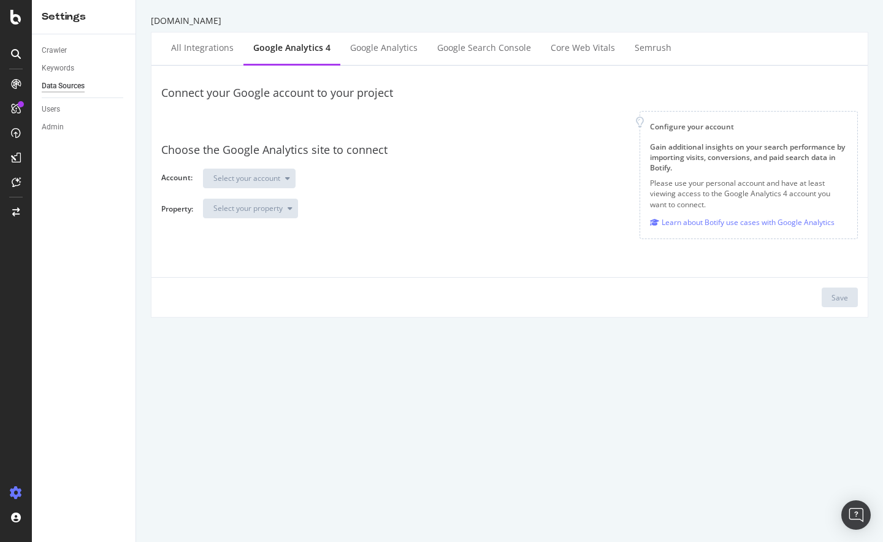
click at [443, 242] on div "Connect your Google account to your project Configure your account Gain additio…" at bounding box center [509, 191] width 697 height 232
click at [381, 370] on div "sephora.com.au All integrations Google Analytics 4 Google Analytics Google Sear…" at bounding box center [509, 271] width 747 height 542
click at [208, 51] on div "All integrations" at bounding box center [202, 48] width 63 height 12
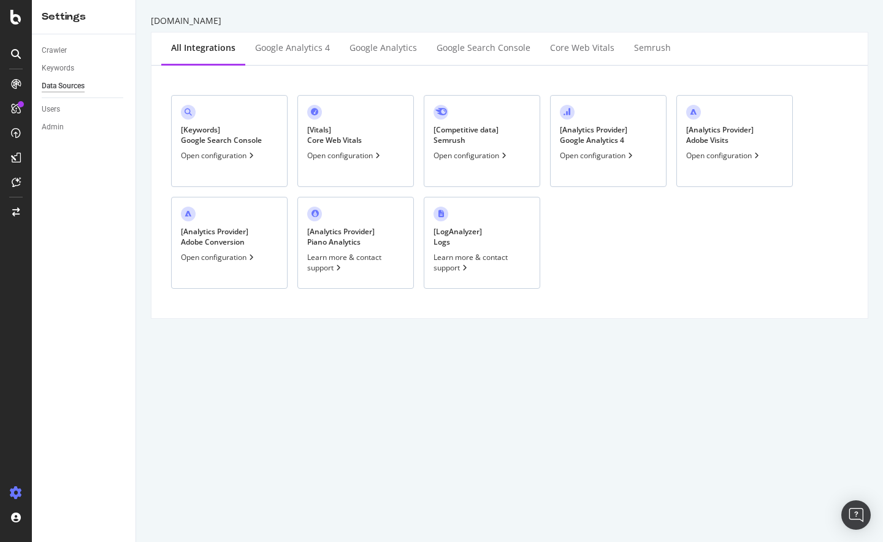
click at [585, 177] on div "[ Analytics Provider ] Google Analytics 4 Open configuration" at bounding box center [608, 141] width 117 height 92
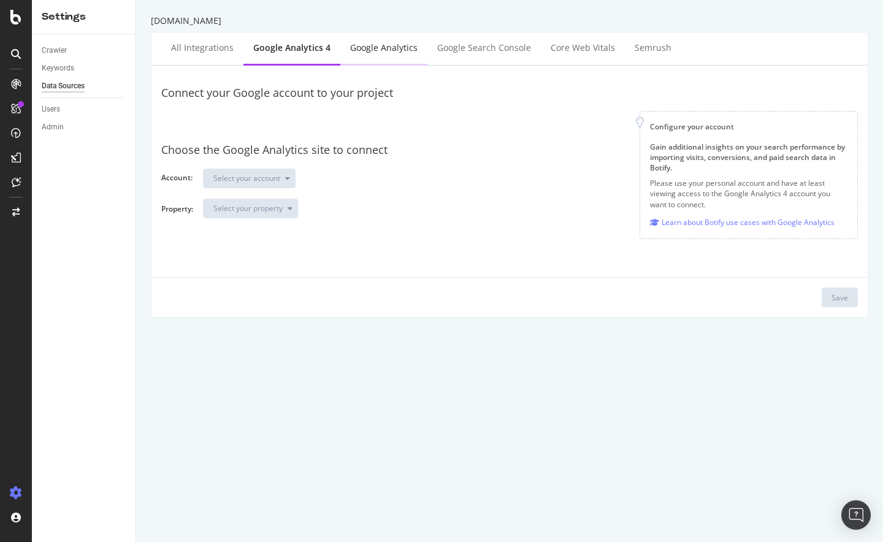
click at [400, 51] on div "Google Analytics" at bounding box center [383, 48] width 67 height 12
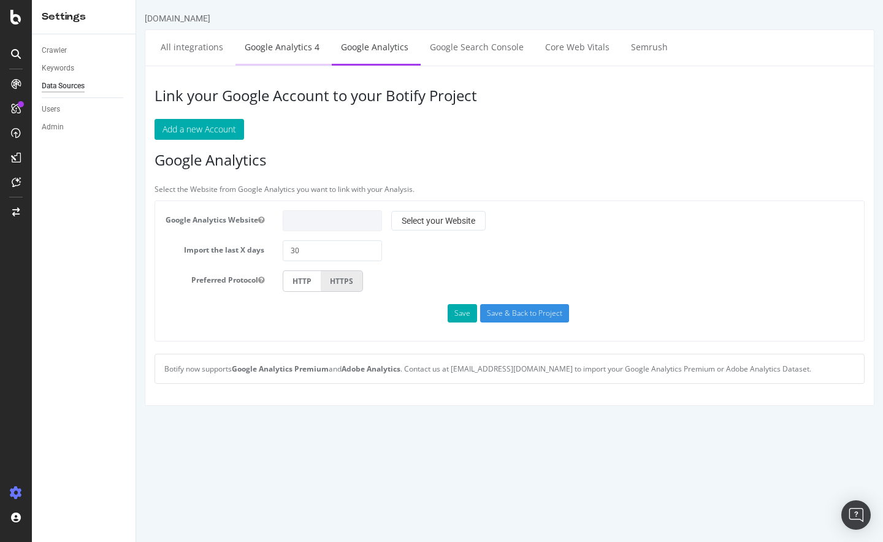
click at [286, 50] on link "Google Analytics 4" at bounding box center [281, 47] width 93 height 34
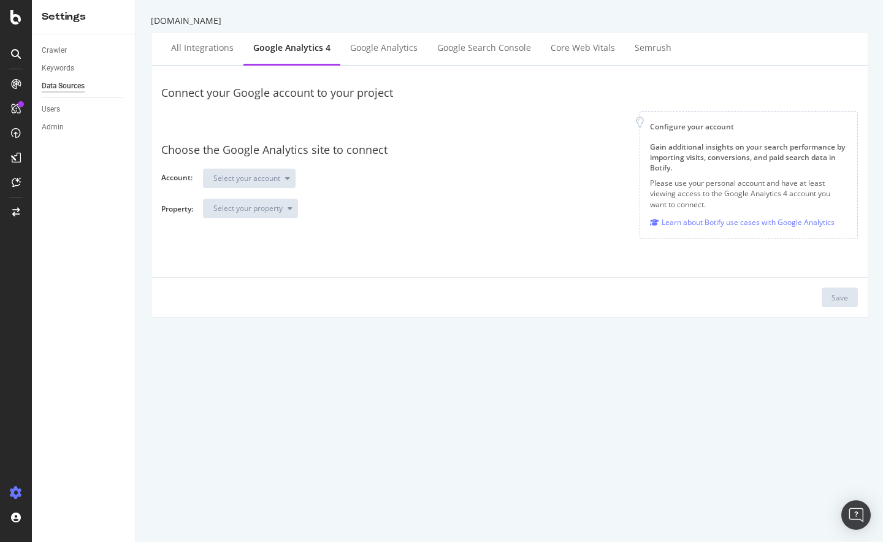
click at [372, 126] on div at bounding box center [400, 121] width 459 height 21
click at [219, 57] on div "All integrations" at bounding box center [202, 49] width 82 height 34
